Goal: Answer question/provide support

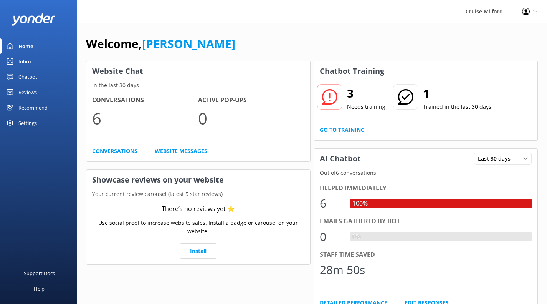
click at [20, 62] on div "Inbox" at bounding box center [24, 61] width 13 height 15
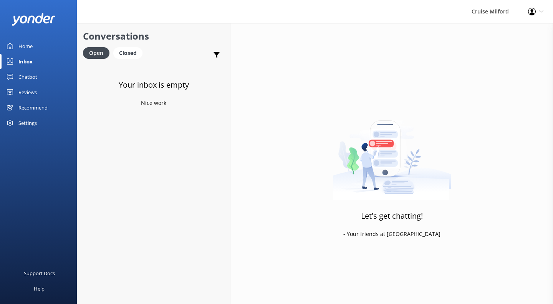
click at [126, 53] on div "Closed" at bounding box center [127, 53] width 29 height 12
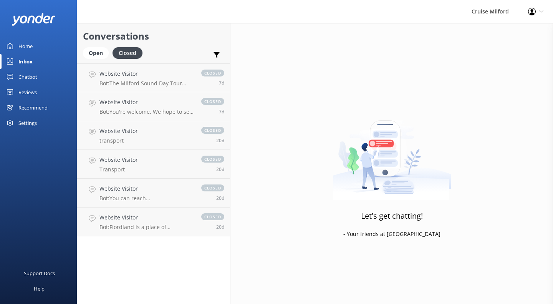
click at [41, 79] on link "Chatbot" at bounding box center [38, 76] width 77 height 15
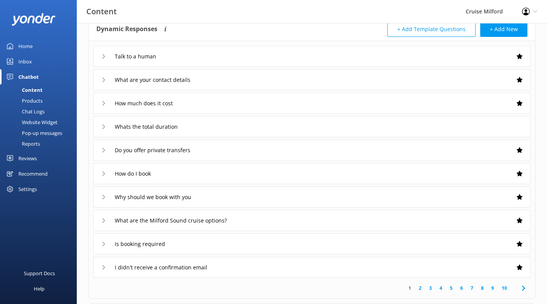
scroll to position [46, 0]
click at [441, 59] on div "Talk to a human" at bounding box center [312, 55] width 438 height 21
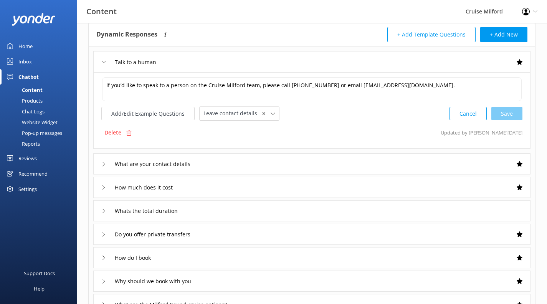
scroll to position [40, 0]
click at [206, 86] on textarea "If you’d like to speak to a person on the Cruise Milford team, please call +64 …" at bounding box center [312, 90] width 420 height 24
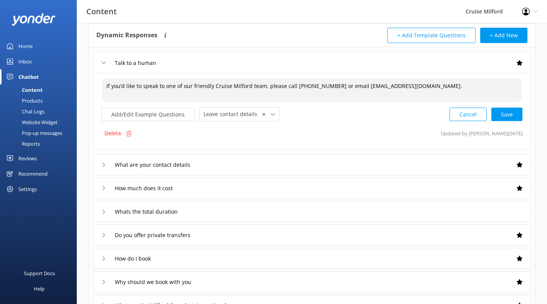
click at [262, 88] on textarea "If you’d like to speak to one of our friendly Cruise Milford team, please call …" at bounding box center [312, 90] width 420 height 24
click at [310, 88] on textarea "If you’d like to speak to one of our friendly Cruise Milford team members , ple…" at bounding box center [312, 90] width 420 height 24
click at [388, 86] on textarea "If you’d like to speak to one of our friendly Cruise Milford team members , ple…" at bounding box center [312, 90] width 420 height 24
click at [512, 119] on div "Cancel Save" at bounding box center [486, 114] width 73 height 14
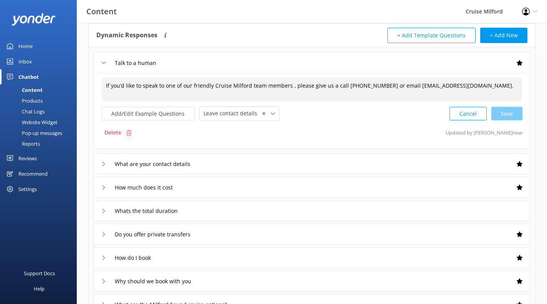
type textarea "If you’d like to speak to one of our friendly Cruise Milford team members , ple…"
click at [321, 168] on div "What are your contact details" at bounding box center [312, 163] width 438 height 21
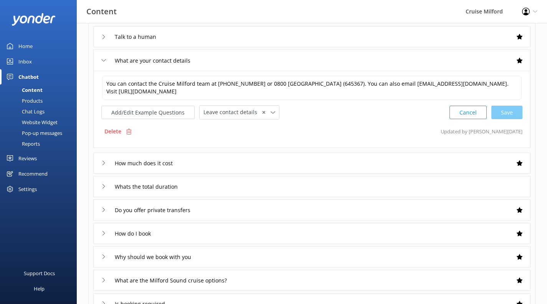
scroll to position [68, 0]
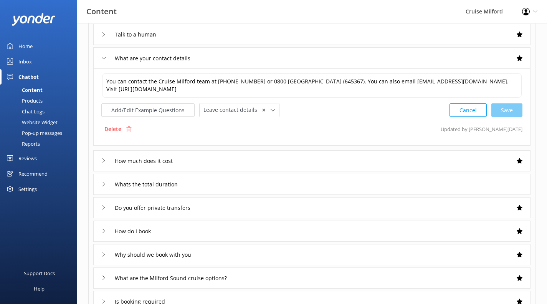
click at [353, 157] on div "How much does it cost" at bounding box center [312, 160] width 438 height 21
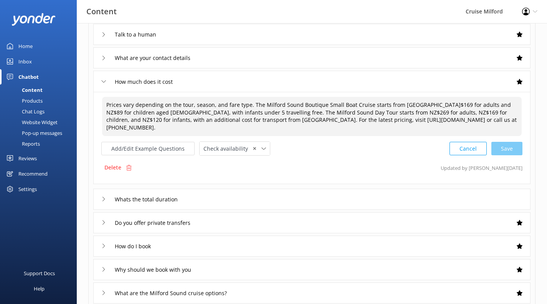
click at [412, 104] on textarea "Prices vary depending on the tour, season, and fare type. The Milford Sound Bou…" at bounding box center [312, 116] width 420 height 39
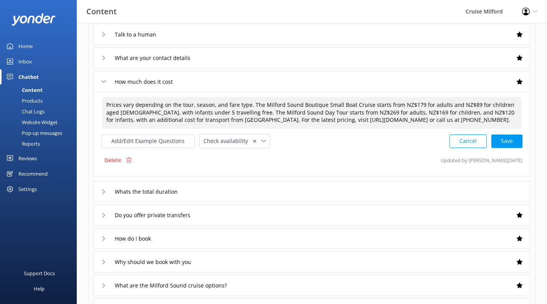
click at [327, 114] on textarea "Prices vary depending on the tour, season, and fare type. The Milford Sound Bou…" at bounding box center [312, 113] width 420 height 32
click at [376, 113] on textarea "Prices vary depending on the tour, season, and fare type. The Milford Sound Bou…" at bounding box center [312, 113] width 420 height 32
click at [441, 112] on textarea "Prices vary depending on the tour, season, and fare type. The Milford Sound Bou…" at bounding box center [312, 113] width 420 height 32
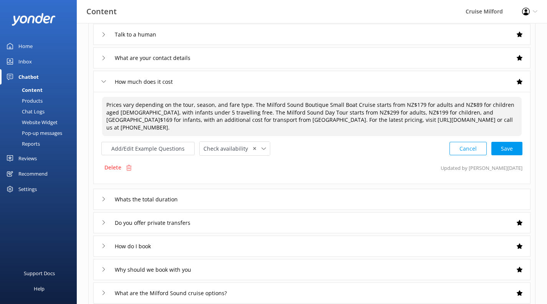
click at [512, 149] on div "Cancel Save" at bounding box center [486, 148] width 73 height 14
click at [468, 111] on textarea "Prices vary depending on the tour, season, and fare type. The Milford Sound Bou…" at bounding box center [312, 115] width 421 height 39
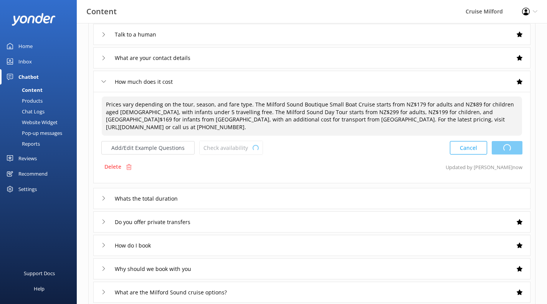
click at [503, 153] on div "Cancel Loading.." at bounding box center [486, 148] width 73 height 14
type textarea "Prices vary depending on the tour, season, and fare type. The Milford Sound Bou…"
click at [373, 196] on div "Whats the total duration" at bounding box center [312, 198] width 438 height 21
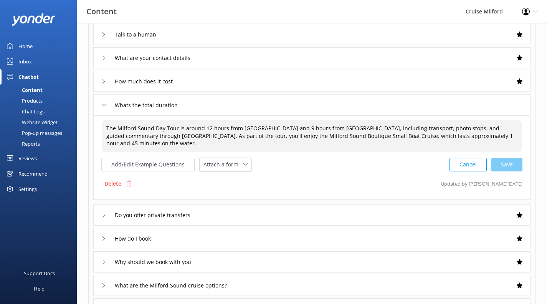
drag, startPoint x: 246, startPoint y: 135, endPoint x: 275, endPoint y: 144, distance: 30.2
click at [275, 144] on textarea "The Milford Sound Day Tour is around 12 hours from Queenstown and 9 hours from …" at bounding box center [312, 136] width 420 height 32
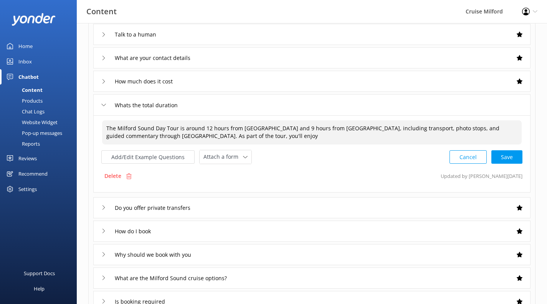
click at [106, 128] on textarea "The Milford Sound Day Tour is around 12 hours from Queenstown and 9 hours from …" at bounding box center [312, 132] width 420 height 24
paste textarea "the Milford Sound Boutique Small Boat Cruise, which lasts approximately 1 hour …"
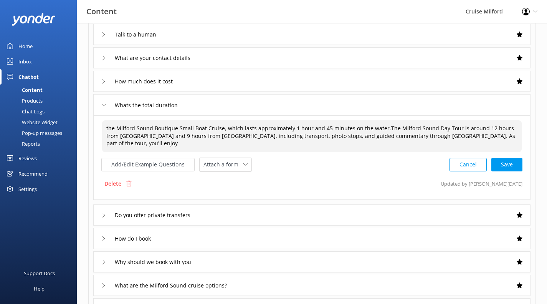
click at [108, 128] on textarea "the Milford Sound Boutique Small Boat Cruise, which lasts approximately 1 hour …" at bounding box center [312, 136] width 420 height 32
click at [240, 128] on textarea "The Milford Sound Boutique Small Boat Cruise, which lasts approximately 1 hour …" at bounding box center [312, 136] width 420 height 32
click at [366, 129] on textarea "The Milford Sound Boutique Small Boat Cruise lasts approximately 1 hour and 45 …" at bounding box center [312, 136] width 420 height 32
click at [514, 137] on textarea "The Milford Sound Boutique Small Boat Cruise lasts approximately 1 hour and 45 …" at bounding box center [312, 136] width 420 height 32
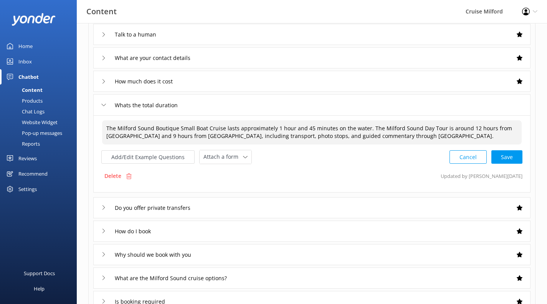
click at [517, 157] on div "Cancel Save" at bounding box center [486, 157] width 73 height 14
type textarea "The Milford Sound Boutique Small Boat Cruise lasts approximately 1 hour and 45 …"
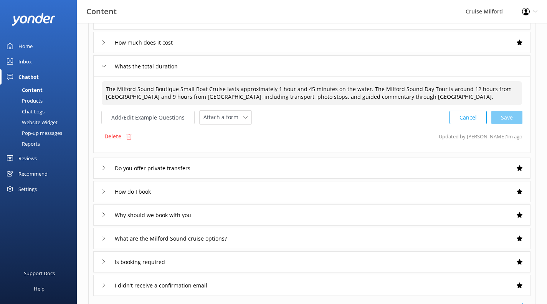
scroll to position [107, 0]
click at [391, 163] on div "Do you offer private transfers" at bounding box center [312, 167] width 438 height 21
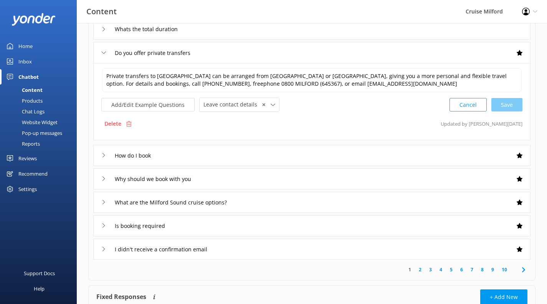
scroll to position [144, 0]
click at [389, 161] on div "How do I book" at bounding box center [312, 154] width 438 height 21
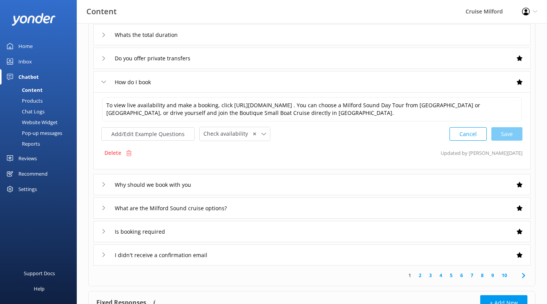
scroll to position [136, 0]
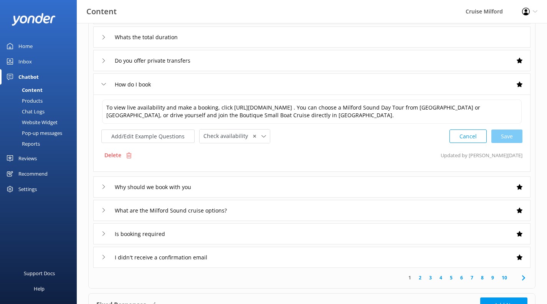
click at [389, 161] on div "Delete Updated by Mikayla 20d ago" at bounding box center [311, 155] width 421 height 15
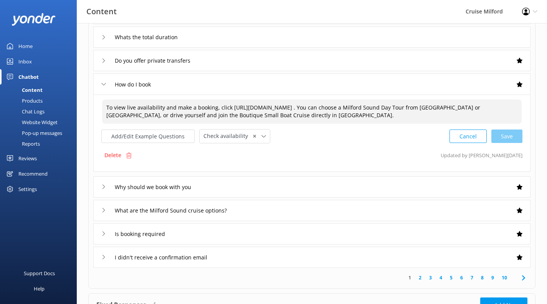
drag, startPoint x: 203, startPoint y: 115, endPoint x: 401, endPoint y: 117, distance: 198.6
click at [401, 117] on textarea "To view live availability and make a booking, click https://fareharbor.com/embe…" at bounding box center [312, 111] width 420 height 24
click at [461, 106] on textarea "To view live availability and make a booking, click https://fareharbor.com/embe…" at bounding box center [312, 111] width 420 height 24
paste textarea "drive yourself and join the Boutique Small Boat Cruise directly in Milford Sound"
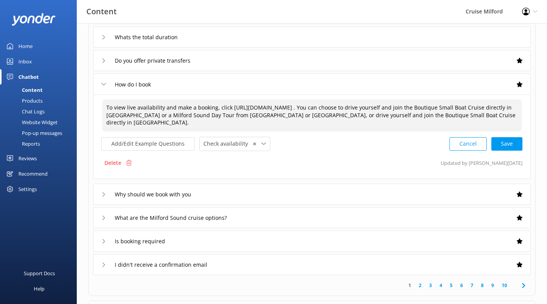
drag, startPoint x: 230, startPoint y: 125, endPoint x: 404, endPoint y: 115, distance: 174.7
click at [404, 115] on textarea "To view live availability and make a booking, click https://fareharbor.com/embe…" at bounding box center [312, 115] width 420 height 32
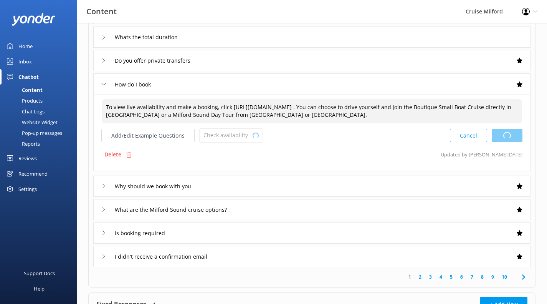
click at [504, 139] on div "Cancel Loading.." at bounding box center [486, 135] width 73 height 14
type textarea "To view live availability and make a booking, click https://fareharbor.com/embe…"
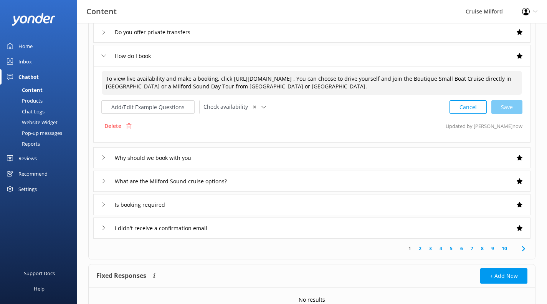
scroll to position [166, 0]
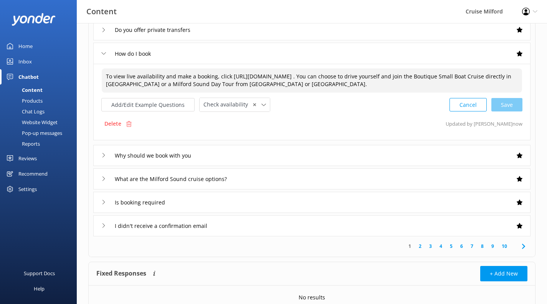
click at [300, 149] on div "Why should we book with you" at bounding box center [312, 155] width 438 height 21
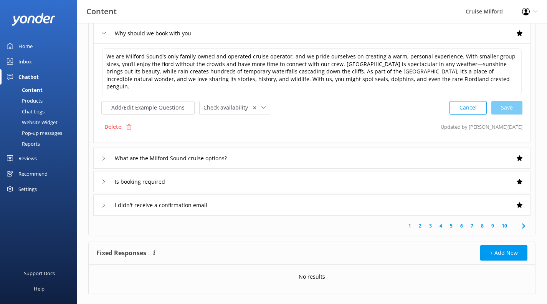
scroll to position [211, 0]
click at [300, 149] on div "What are the Milford Sound cruise options?" at bounding box center [312, 157] width 438 height 21
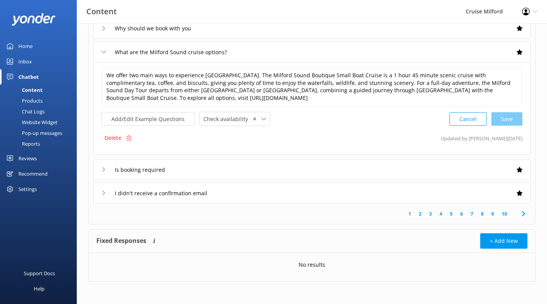
scroll to position [216, 0]
click at [328, 166] on div "Is booking required" at bounding box center [312, 168] width 438 height 21
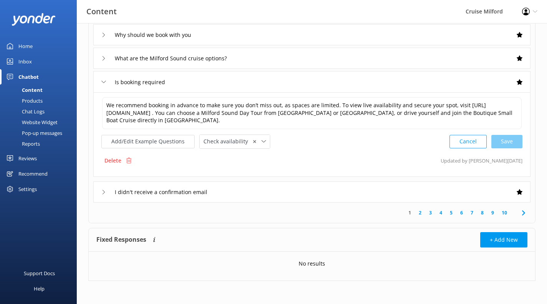
scroll to position [208, 0]
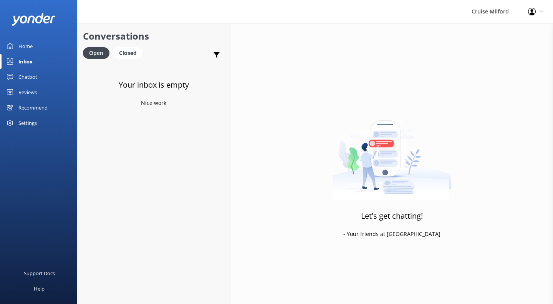
click at [32, 46] on div "Home" at bounding box center [25, 45] width 14 height 15
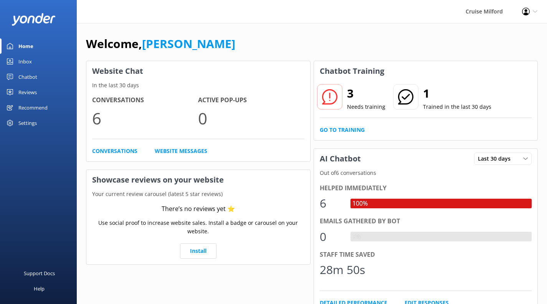
click at [32, 78] on div "Chatbot" at bounding box center [27, 76] width 19 height 15
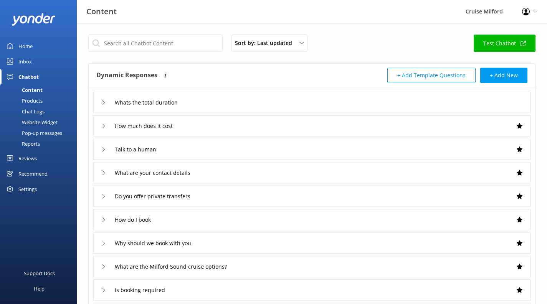
click at [487, 48] on link "Test Chatbot" at bounding box center [505, 43] width 62 height 17
